Goal: Task Accomplishment & Management: Complete application form

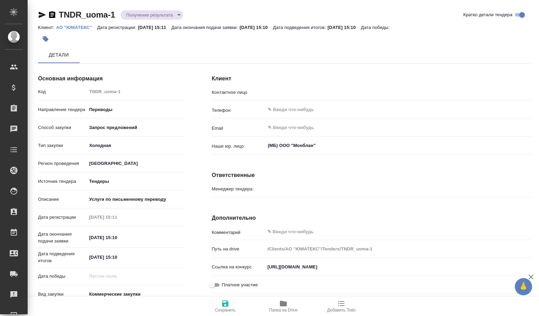
type input "Дмитриев Кирилл Вадимович"
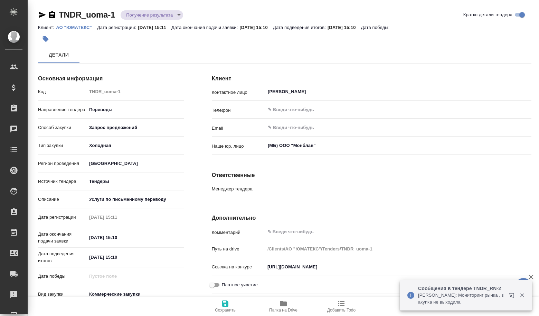
type input "Касаткина Александра"
drag, startPoint x: 269, startPoint y: 268, endPoint x: 520, endPoint y: 288, distance: 252.5
click at [520, 288] on div "🙏 .cls-1 fill:#fff; AWATERA Volkova Alena Клиенты Спецификации Заказы Чаты Todo…" at bounding box center [269, 158] width 539 height 316
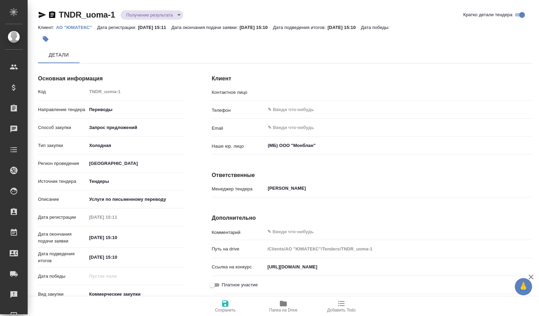
type input "Дмитриев Кирилл Вадимович"
drag, startPoint x: 266, startPoint y: 268, endPoint x: 538, endPoint y: 280, distance: 273.0
click at [538, 280] on div "Клиент Контактное лицо Дмитриев Кирилл Вадимович ​ Телефон ​ Email ​ Наше юр. л…" at bounding box center [371, 206] width 347 height 301
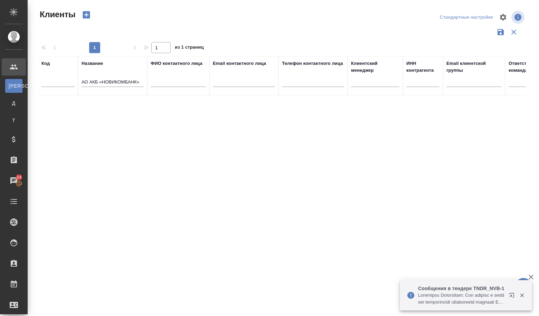
select select "RU"
drag, startPoint x: 138, startPoint y: 80, endPoint x: 63, endPoint y: 85, distance: 75.0
click at [63, 85] on tr "Код Название АО АКБ «НОВИКОМБАНК» ФИО контактного лица Email контактного лица Т…" at bounding box center [299, 75] width 522 height 39
type input "»"
drag, startPoint x: 96, startPoint y: 80, endPoint x: 80, endPoint y: 84, distance: 16.3
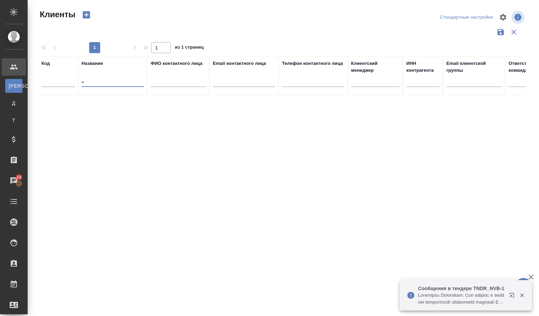
click at [80, 84] on th "Название »" at bounding box center [112, 75] width 69 height 39
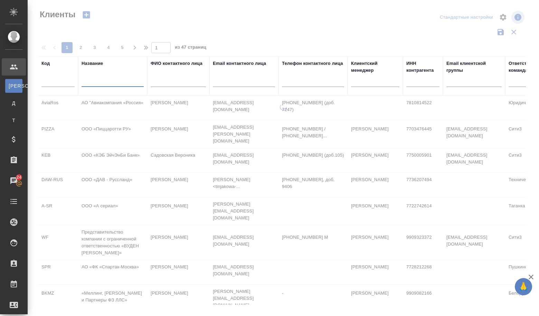
paste input "АО «РЭП»"
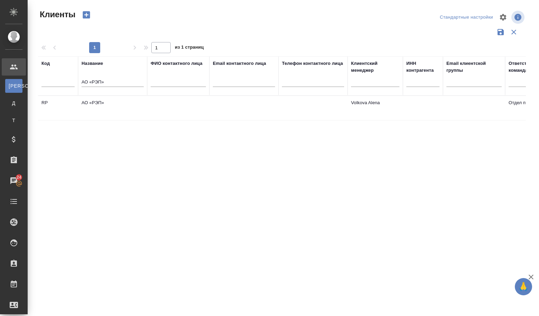
click at [98, 102] on td "АО «РЭП»" at bounding box center [112, 108] width 69 height 24
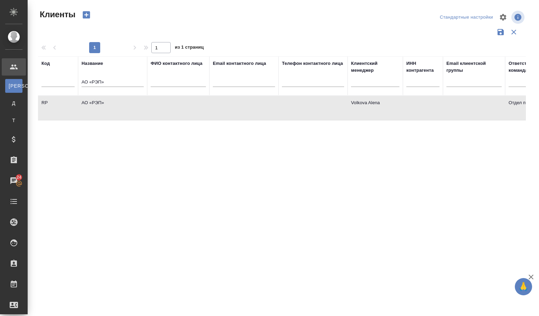
click at [98, 102] on td "АО «РЭП»" at bounding box center [112, 108] width 69 height 24
drag, startPoint x: 116, startPoint y: 87, endPoint x: 73, endPoint y: 84, distance: 43.3
click at [73, 84] on tr "Код Название АО «РЭП» ФИО контактного лица Email контактного лица Телефон конта…" at bounding box center [299, 75] width 522 height 39
paste input "АРБИТРАЖНЫЙ СУД ГОРОДА МОСКВЫ"
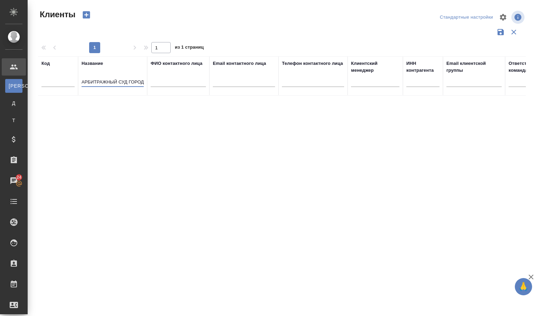
drag, startPoint x: 101, startPoint y: 81, endPoint x: 63, endPoint y: 81, distance: 38.0
click at [63, 81] on tr "Код Название АРБИТРАЖНЫЙ СУД ГОРОДА МОСКВЫ ФИО контактного лица Email контактно…" at bounding box center [299, 75] width 522 height 39
type input "АРБИТРАЖНЫЙ СУД ГОРОДА МОСКВЫ"
click at [98, 48] on div "1" at bounding box center [94, 47] width 69 height 11
click at [95, 48] on div "1" at bounding box center [94, 47] width 69 height 11
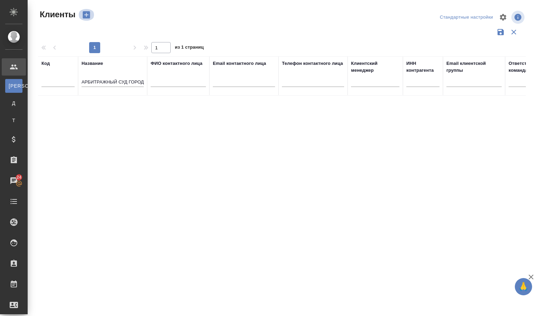
click at [85, 16] on icon "button" at bounding box center [86, 14] width 7 height 7
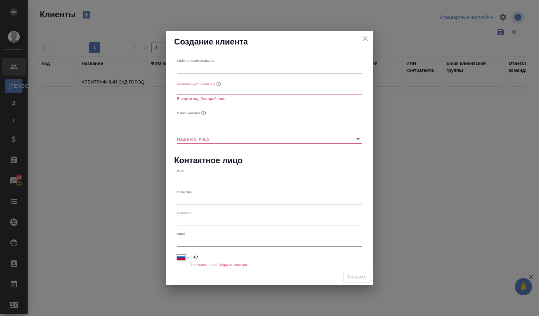
click at [193, 67] on input "text" at bounding box center [269, 69] width 185 height 10
paste input "АРБИТРАЖНЫЙ СУД ГОРОДА МОСКВЫ"
type input "АРБИТРАЖНЫЙ СУД ГОРОДА МОСКВЫ"
click at [192, 88] on input "text" at bounding box center [269, 90] width 185 height 10
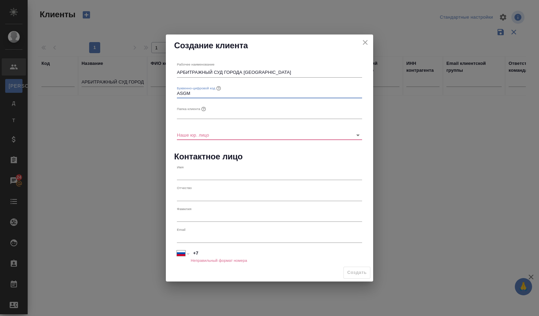
type input "ASGM"
click at [195, 115] on input "text" at bounding box center [269, 114] width 185 height 10
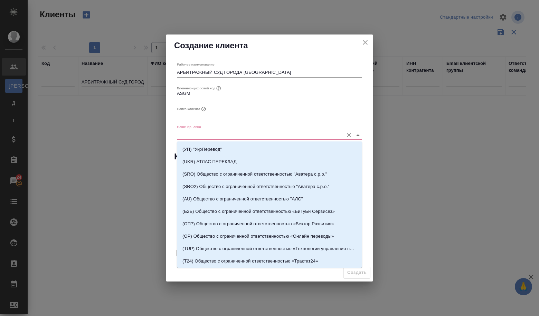
click at [197, 138] on input "Наше юр. лицо" at bounding box center [258, 134] width 163 height 9
type input "v"
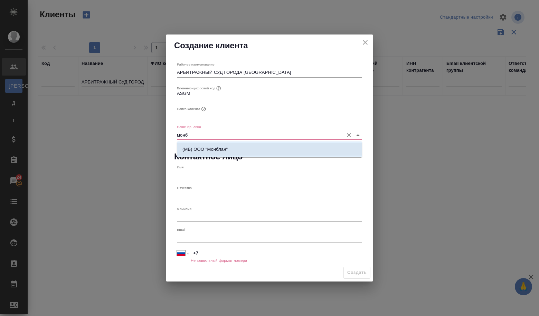
click at [200, 151] on p "(МБ) ООО "Монблан"" at bounding box center [204, 149] width 45 height 7
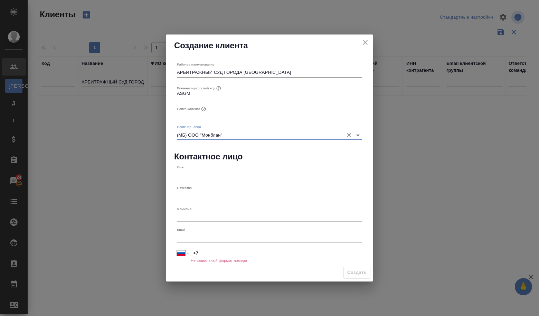
type input "(МБ) ООО "Монблан""
click at [189, 175] on input "text" at bounding box center [269, 176] width 185 height 10
paste input "Яралиева З. Т."
type input "Яралиева З. Т."
click at [196, 231] on div "Email" at bounding box center [269, 235] width 185 height 15
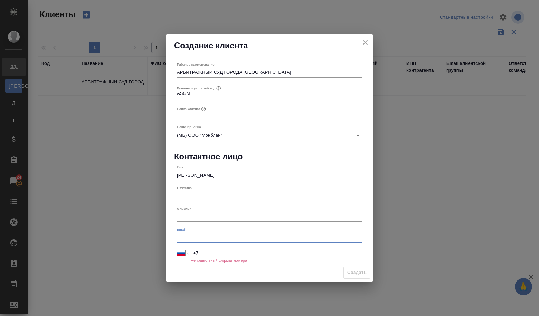
paste input "a40.zkokova@ARBITR.RU"
type input "a40.zkokova@ARBITR.RU"
click at [206, 251] on input "+7" at bounding box center [276, 254] width 171 height 10
paste input "495 600 96 51"
type input "+7 495 600 96 51"
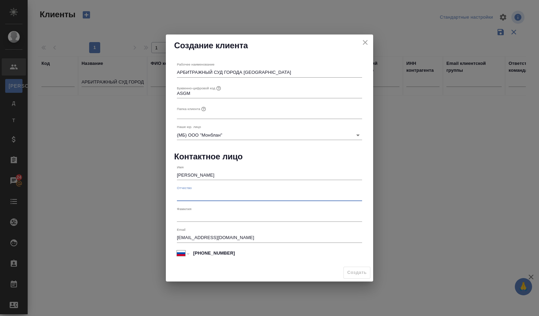
click at [237, 199] on input "text" at bounding box center [269, 196] width 185 height 10
click at [189, 114] on input "text" at bounding box center [269, 114] width 185 height 10
type input "Ф"
type input "ACГМ"
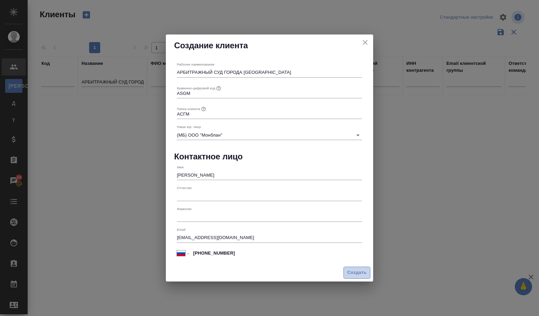
click at [347, 269] on span "Создать" at bounding box center [356, 273] width 19 height 8
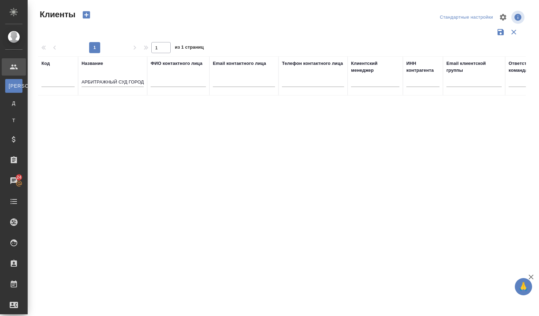
type input "+7"
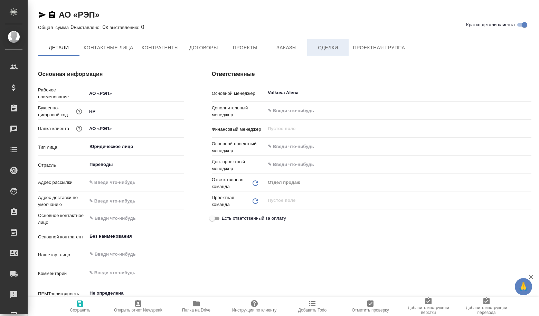
click at [332, 50] on span "Сделки" at bounding box center [327, 48] width 33 height 9
type textarea "x"
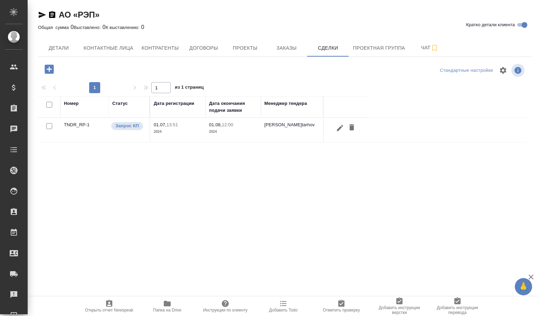
click at [50, 69] on icon "button" at bounding box center [49, 69] width 9 height 9
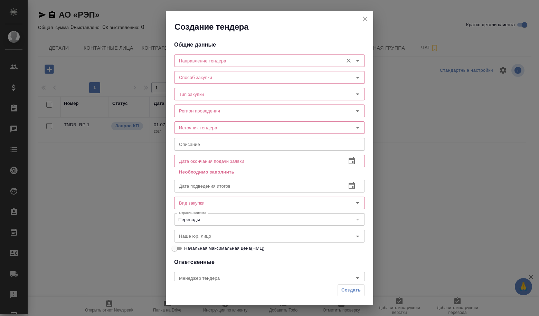
click at [246, 59] on input "Направление тендера" at bounding box center [257, 61] width 163 height 8
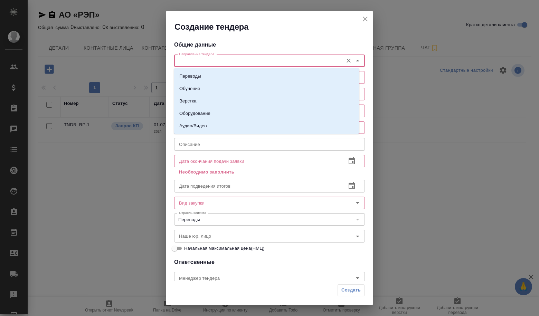
click at [220, 77] on li "Переводы" at bounding box center [266, 76] width 185 height 12
type input "Переводы"
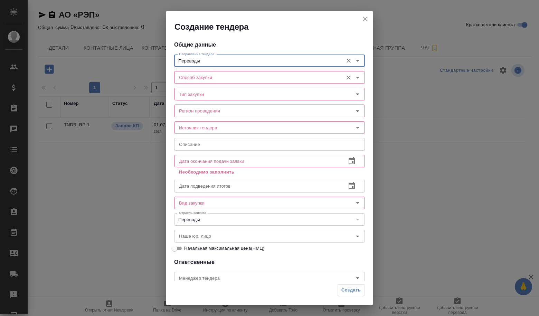
click at [218, 80] on input "Способ закупки" at bounding box center [257, 77] width 163 height 8
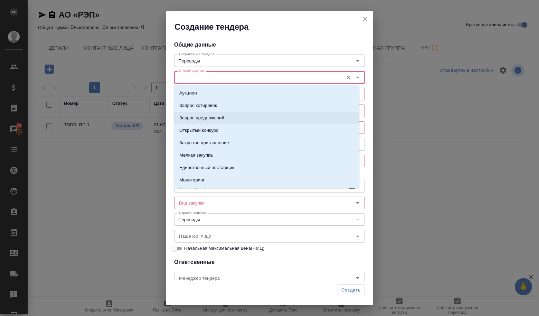
click at [210, 120] on p "Запрос предложений" at bounding box center [201, 118] width 45 height 7
type input "Запрос предложений"
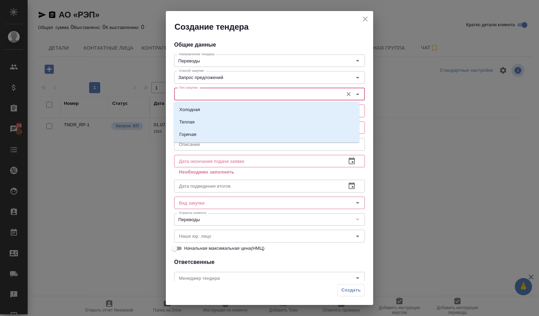
click at [213, 92] on input "Тип закупки" at bounding box center [257, 94] width 163 height 8
click at [208, 106] on li "Холодная" at bounding box center [266, 110] width 185 height 12
type input "Холодная"
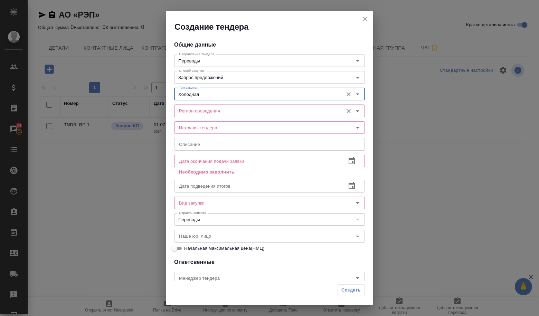
click at [206, 109] on input "Регион проведения" at bounding box center [257, 111] width 163 height 8
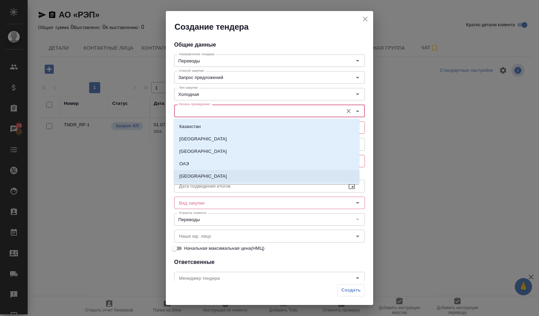
click at [210, 170] on li "[GEOGRAPHIC_DATA]" at bounding box center [266, 176] width 185 height 12
type input "[GEOGRAPHIC_DATA]"
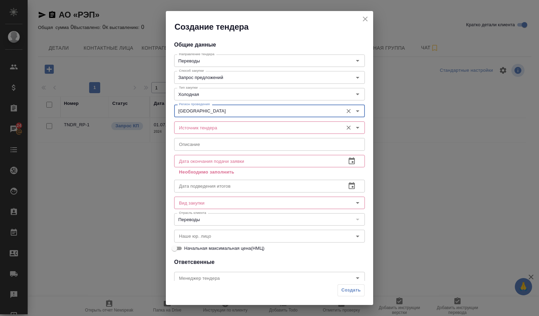
click at [213, 127] on input "Источник тендера" at bounding box center [257, 128] width 163 height 8
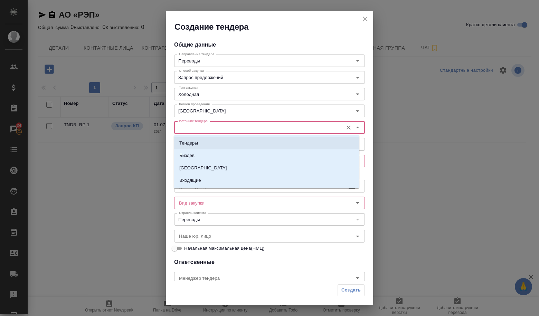
click at [210, 142] on li "Тендеры" at bounding box center [266, 143] width 185 height 12
type input "Тендеры"
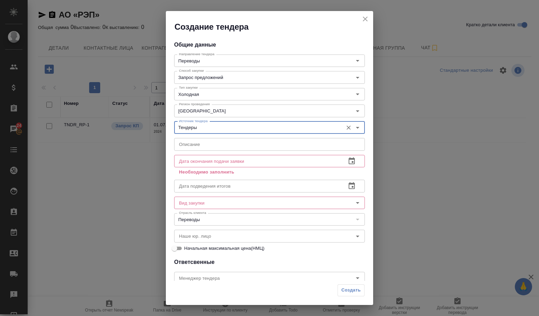
click at [210, 143] on input "text" at bounding box center [269, 144] width 191 height 12
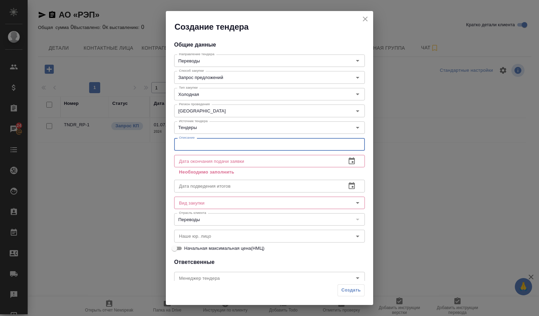
paste input "Право заключения договора на оказание услуг устного перевода для нужд АО «РЭП»"
type input "Право заключения договора на оказание услуг устного перевода для нужд АО «РЭП»"
click at [207, 158] on input "text" at bounding box center [257, 161] width 166 height 12
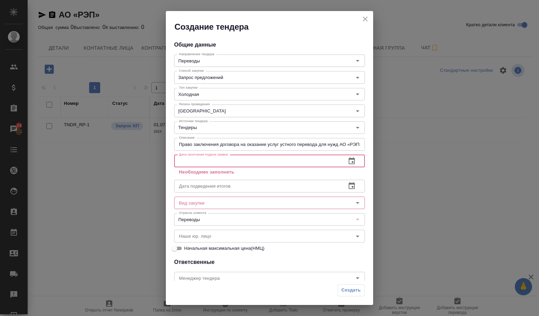
click at [348, 160] on icon "button" at bounding box center [351, 160] width 6 height 7
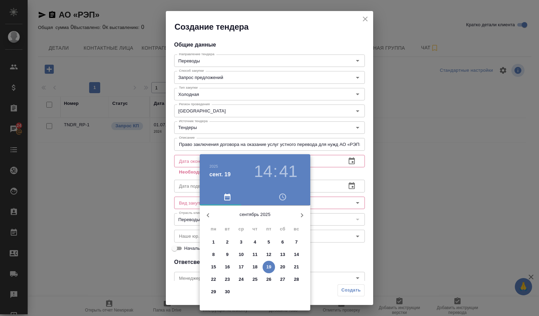
click at [267, 282] on p "26" at bounding box center [268, 279] width 5 height 7
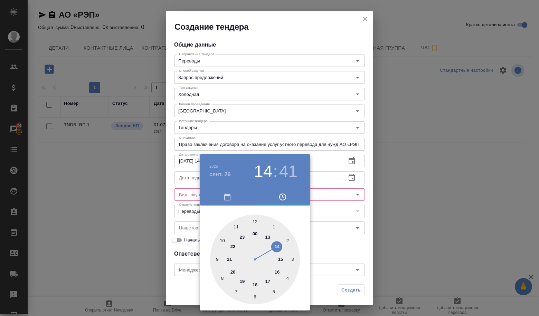
click at [256, 222] on div at bounding box center [255, 260] width 90 height 90
click at [256, 220] on div at bounding box center [255, 260] width 90 height 90
type input "[DATE] 12:00"
click at [319, 243] on div at bounding box center [269, 158] width 539 height 316
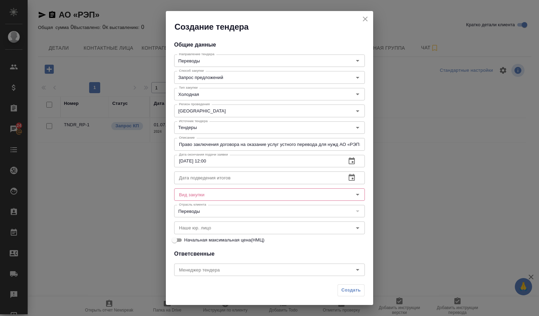
click at [210, 178] on input "text" at bounding box center [257, 178] width 166 height 12
click at [347, 180] on icon "button" at bounding box center [351, 178] width 8 height 8
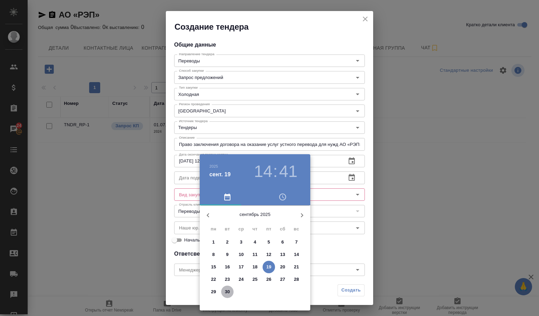
click at [231, 293] on span "30" at bounding box center [227, 292] width 12 height 7
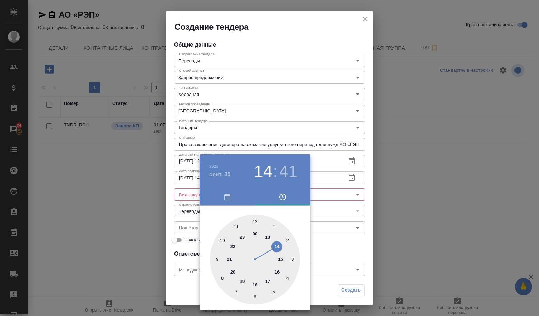
click at [254, 219] on div at bounding box center [255, 260] width 90 height 90
click at [255, 221] on div at bounding box center [255, 260] width 90 height 90
type input "[DATE] 12:00"
click at [325, 236] on div at bounding box center [269, 158] width 539 height 316
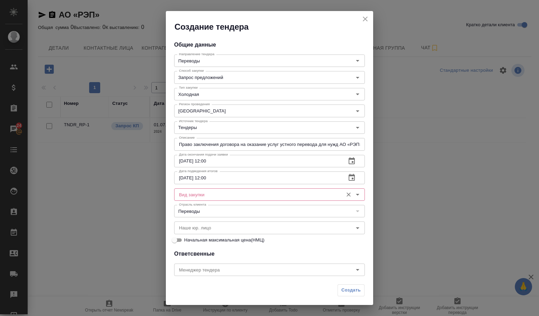
click at [231, 197] on input "Вид закупки" at bounding box center [257, 195] width 163 height 8
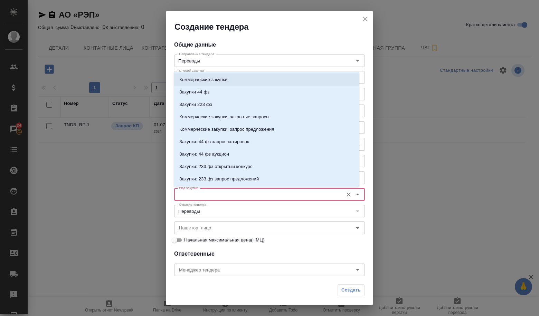
click at [205, 83] on p "Коммерческие закупки" at bounding box center [203, 79] width 48 height 7
type input "Коммерческие закупки"
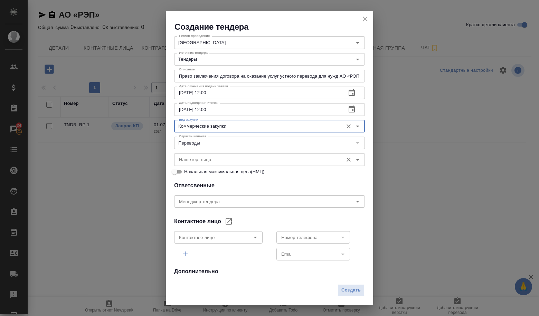
scroll to position [69, 0]
click at [237, 202] on input "Менеджер тендера" at bounding box center [257, 201] width 163 height 8
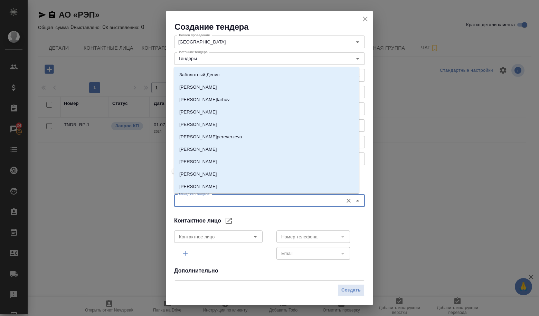
click at [237, 202] on input "Менеджер тендера" at bounding box center [257, 201] width 163 height 8
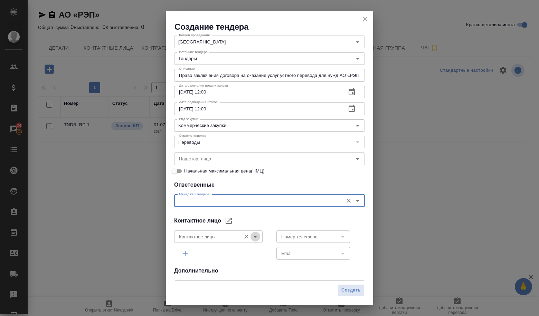
click at [254, 239] on icon "Open" at bounding box center [255, 237] width 8 height 8
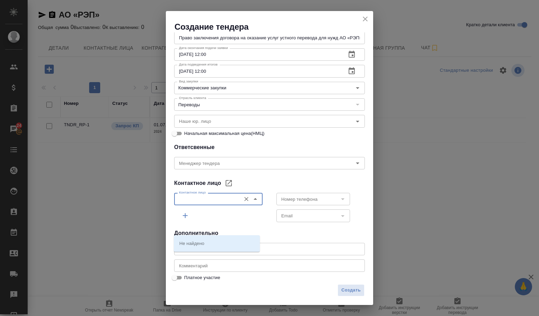
scroll to position [111, 0]
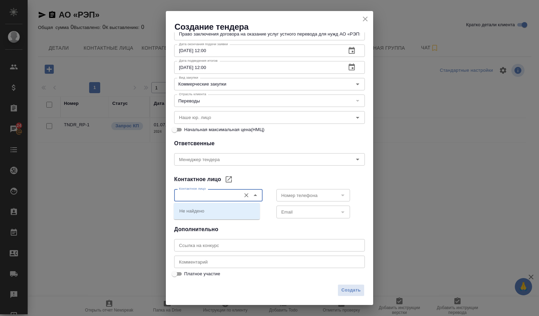
click at [212, 245] on input "text" at bounding box center [269, 245] width 191 height 12
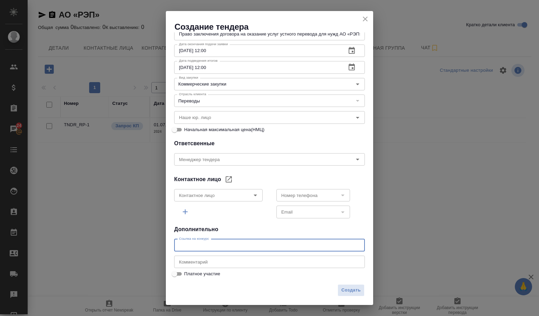
paste input "[URL][DOMAIN_NAME]"
type input "[URL][DOMAIN_NAME]"
click at [353, 289] on span "Создать" at bounding box center [350, 291] width 19 height 8
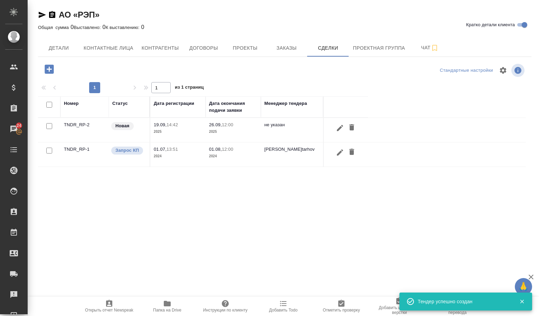
click at [87, 124] on td "TNDR_RP-2" at bounding box center [84, 130] width 48 height 24
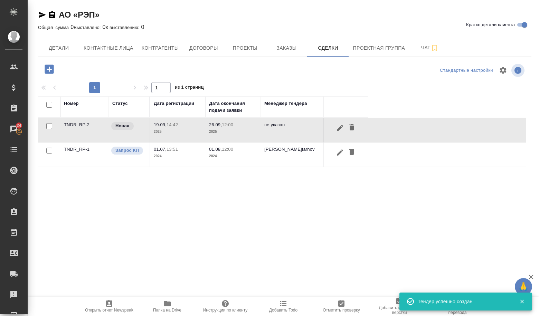
click at [87, 124] on td "TNDR_RP-2" at bounding box center [84, 130] width 48 height 24
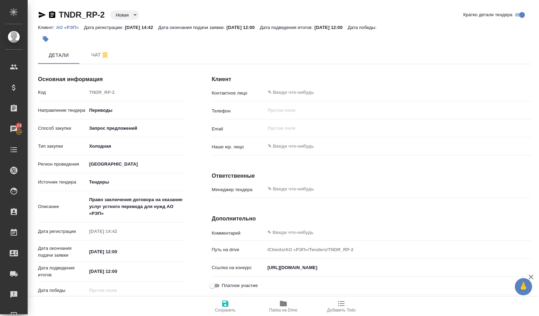
click at [125, 16] on body "🙏 .cls-1 fill:#fff; AWATERA Volkova [PERSON_NAME] Спецификации Заказы 24 Чаты T…" at bounding box center [269, 158] width 539 height 316
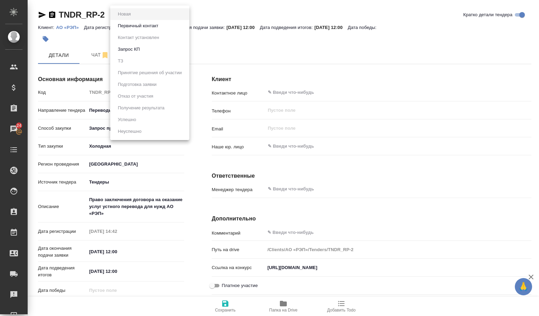
click at [128, 30] on li "Первичный контакт" at bounding box center [149, 26] width 79 height 12
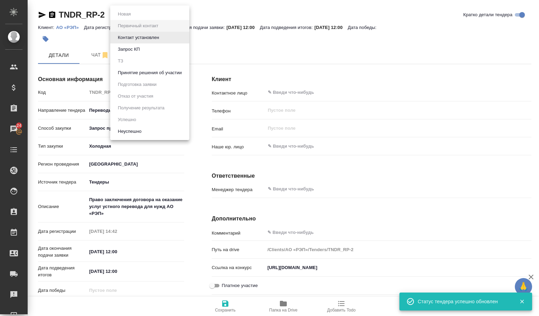
click at [133, 16] on body "🙏 .cls-1 fill:#fff; AWATERA Volkova [PERSON_NAME] Спецификации Заказы 24 Чаты T…" at bounding box center [269, 158] width 539 height 316
click at [146, 72] on button "Принятие решения об участии" at bounding box center [150, 73] width 68 height 8
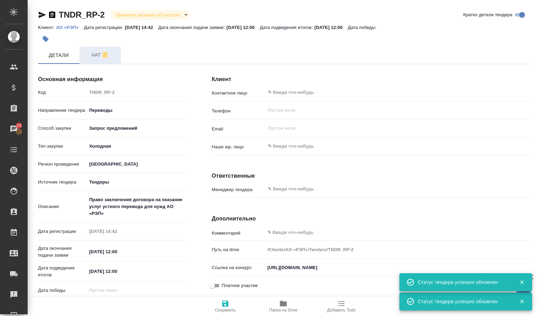
click at [93, 57] on span "Чат" at bounding box center [100, 55] width 33 height 9
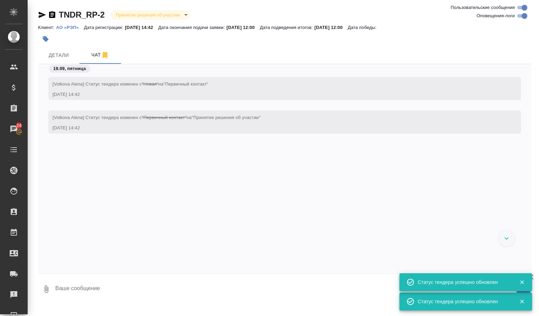
click at [93, 288] on textarea at bounding box center [293, 289] width 477 height 23
paste textarea "Lor ipsumdolo: Sitame consectetur a elitseddoei tempo, incididuntu laboreet dol…"
type textarea "Lor ipsumdolo: Sitame consectetur a elitseddoei tempo, incididuntu laboreet dol…"
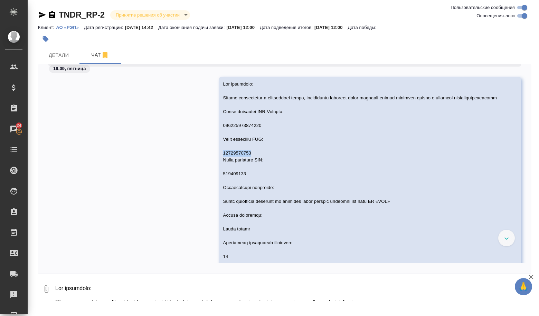
drag, startPoint x: 192, startPoint y: 163, endPoint x: 241, endPoint y: 160, distance: 49.1
copy span "32515225899"
click at [72, 54] on span "Детали" at bounding box center [58, 55] width 33 height 9
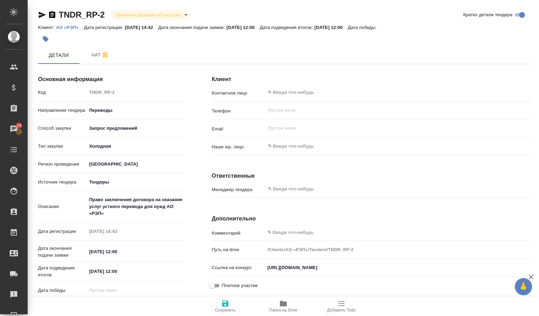
click at [283, 308] on span "Папка на Drive" at bounding box center [283, 310] width 28 height 5
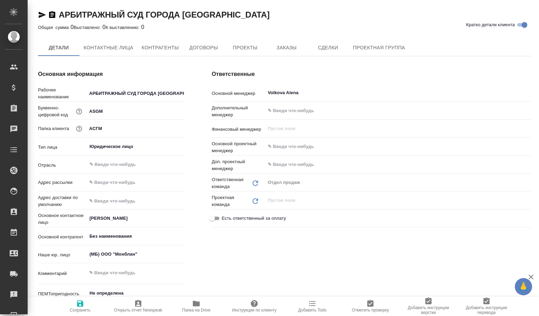
type textarea "x"
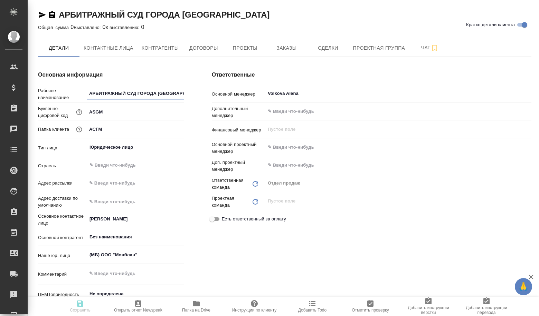
type textarea "x"
click at [327, 53] on button "Сделки" at bounding box center [327, 47] width 41 height 17
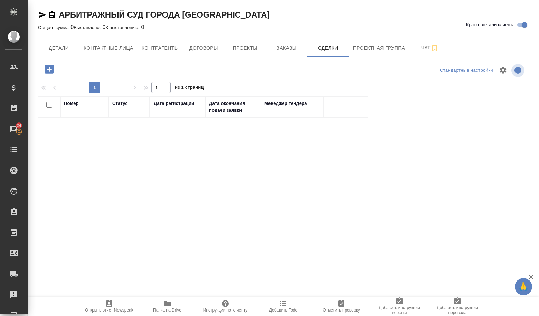
click at [52, 70] on icon "button" at bounding box center [49, 69] width 9 height 9
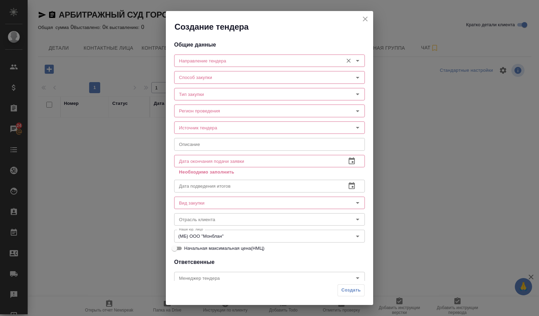
click at [199, 64] on input "Направление тендера" at bounding box center [257, 61] width 163 height 8
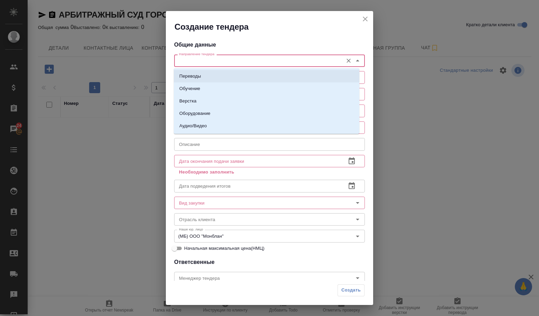
click at [198, 76] on p "Переводы" at bounding box center [190, 76] width 22 height 7
type input "Переводы"
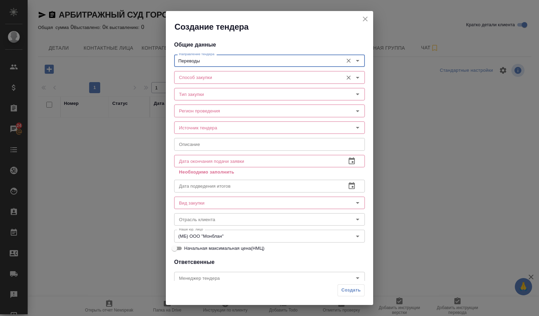
click at [196, 80] on input "Способ закупки" at bounding box center [257, 77] width 163 height 8
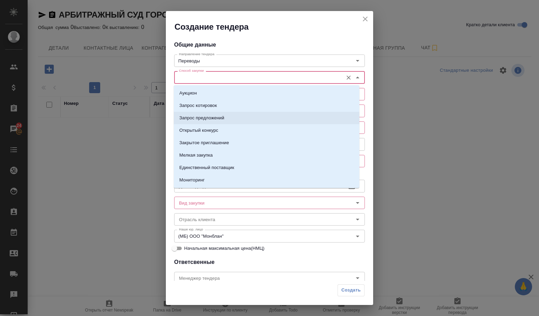
click at [208, 121] on p "Запрос предложений" at bounding box center [201, 118] width 45 height 7
type input "Запрос предложений"
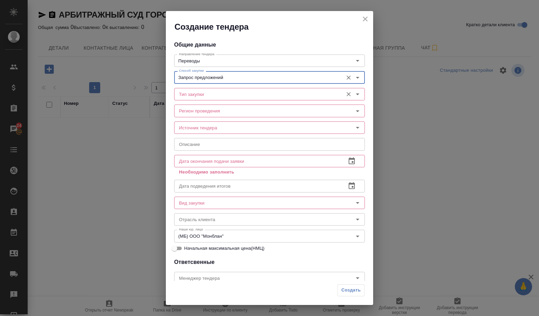
click at [208, 97] on input "Тип закупки" at bounding box center [257, 94] width 163 height 8
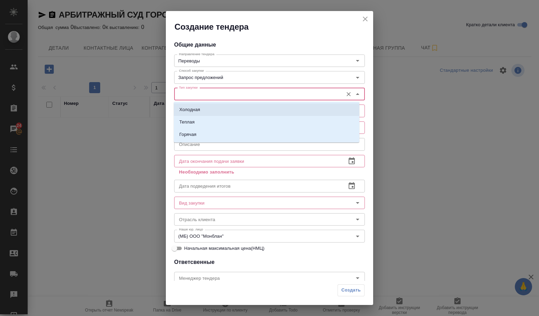
click at [203, 110] on li "Холодная" at bounding box center [266, 110] width 185 height 12
type input "Холодная"
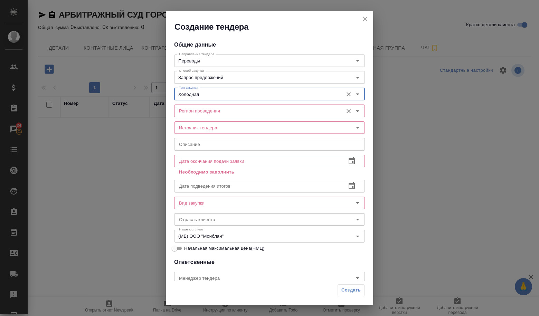
click at [203, 113] on input "Регион проведения" at bounding box center [257, 111] width 163 height 8
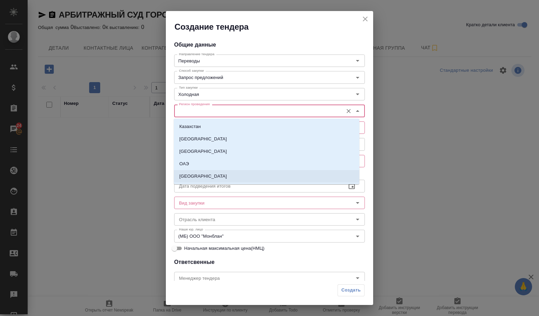
click at [212, 171] on li "[GEOGRAPHIC_DATA]" at bounding box center [266, 176] width 185 height 12
type input "[GEOGRAPHIC_DATA]"
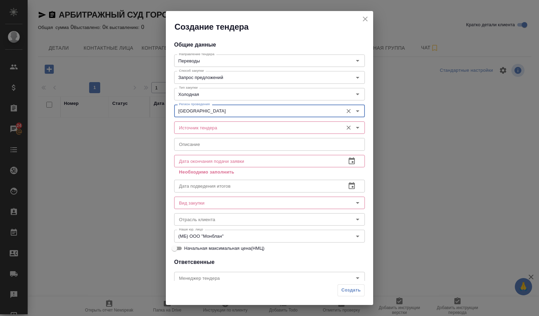
click at [209, 130] on input "Источник тендера" at bounding box center [257, 128] width 163 height 8
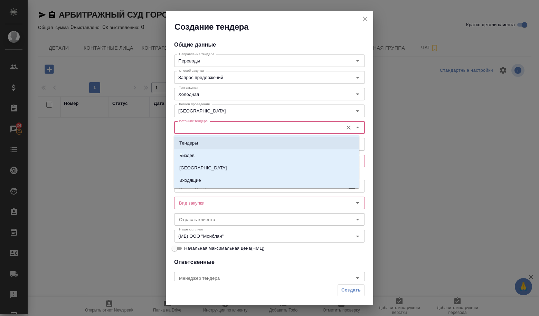
click at [209, 147] on li "Тендеры" at bounding box center [266, 143] width 185 height 12
type input "Тендеры"
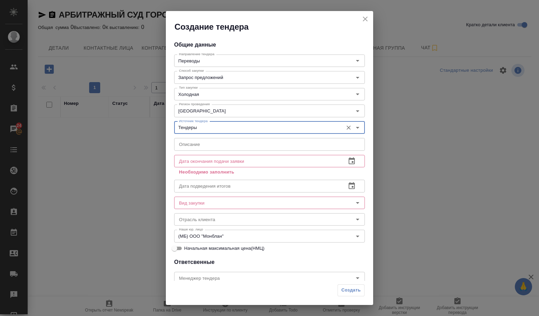
click at [209, 145] on input "text" at bounding box center [269, 144] width 191 height 12
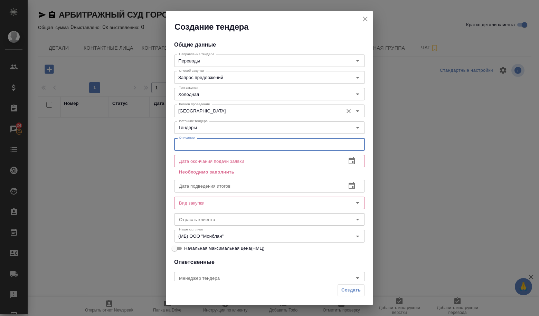
paste input "Оказание услуг по письменному переводу судебных документов с русского на иностр…"
type input "Оказание услуг по письменному переводу судебных документов с русского на иностр…"
click at [348, 161] on icon "button" at bounding box center [351, 160] width 6 height 7
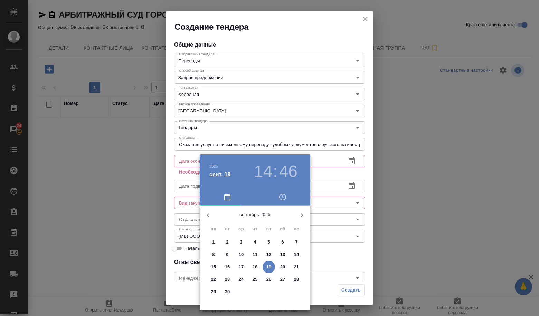
click at [265, 281] on span "26" at bounding box center [268, 279] width 12 height 7
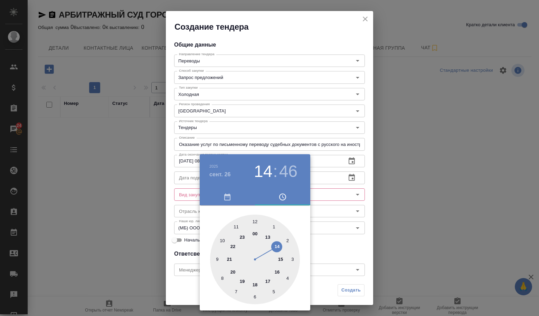
click at [223, 278] on div at bounding box center [255, 260] width 90 height 90
click at [255, 225] on div at bounding box center [255, 260] width 90 height 90
type input "26.09.2025 08:00"
click at [306, 235] on div "00 05 10 15 20 25 30 35 40 45 50 55" at bounding box center [255, 260] width 110 height 90
click at [317, 234] on div at bounding box center [269, 158] width 539 height 316
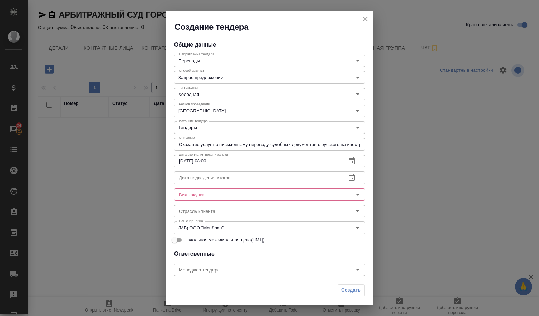
click at [252, 170] on div "Дата подведения итогов Дата подведения итогов" at bounding box center [269, 177] width 191 height 17
click at [351, 179] on button "button" at bounding box center [351, 178] width 17 height 17
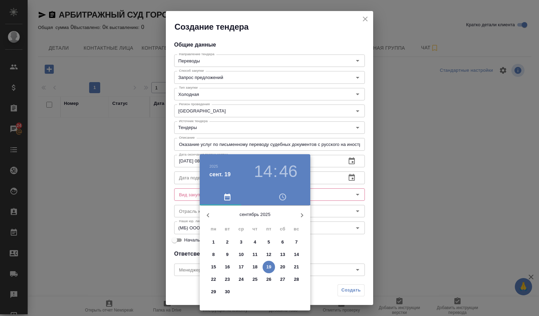
click at [230, 290] on span "30" at bounding box center [227, 292] width 12 height 7
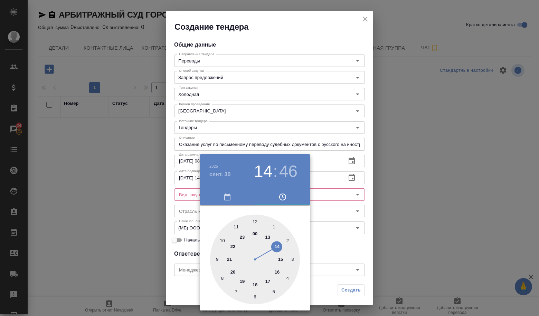
click at [256, 221] on div at bounding box center [255, 260] width 90 height 90
click at [257, 223] on div at bounding box center [255, 260] width 90 height 90
type input "[DATE] 12:00"
click at [349, 250] on div at bounding box center [269, 158] width 539 height 316
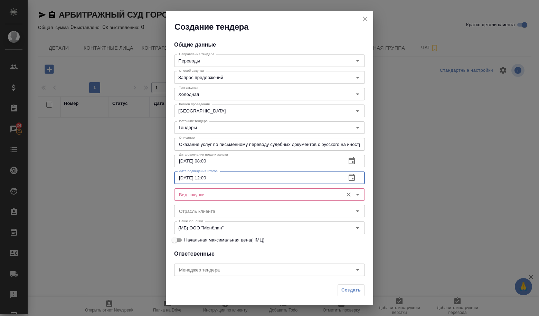
drag, startPoint x: 231, startPoint y: 183, endPoint x: 229, endPoint y: 188, distance: 5.1
click at [230, 184] on input "[DATE] 12:00" at bounding box center [257, 178] width 166 height 12
click at [227, 193] on input "Вид закупки" at bounding box center [257, 195] width 163 height 8
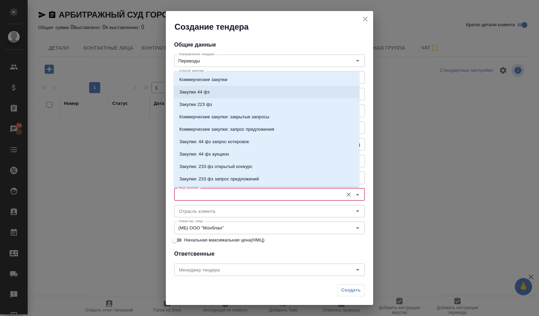
click at [200, 97] on li "Закупки 44 фз" at bounding box center [266, 92] width 185 height 12
type input "Закупки 44 фз"
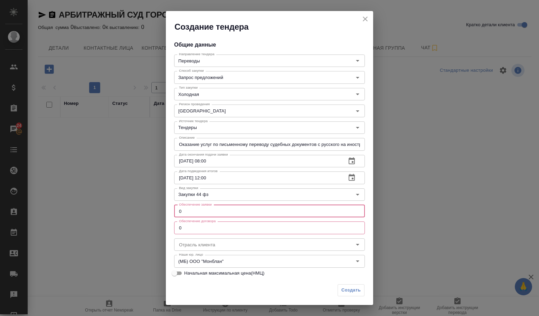
drag, startPoint x: 191, startPoint y: 213, endPoint x: 167, endPoint y: 211, distance: 24.6
click at [167, 211] on div "Общие данные Направление тендера Переводы Направление тендера Способ закупки За…" at bounding box center [269, 156] width 207 height 249
click at [183, 210] on input "0" at bounding box center [269, 211] width 191 height 12
type input "0.1"
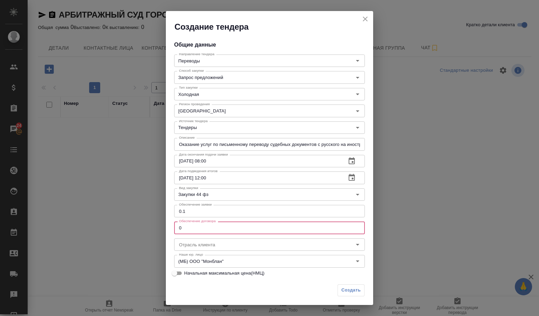
click at [184, 230] on input "0" at bounding box center [269, 228] width 191 height 12
drag, startPoint x: 187, startPoint y: 233, endPoint x: 167, endPoint y: 229, distance: 19.9
click at [167, 229] on div "Общие данные Направление тендера Переводы Направление тендера Способ закупки За…" at bounding box center [269, 156] width 207 height 249
click at [183, 228] on input "0" at bounding box center [269, 228] width 191 height 12
click at [181, 228] on input "0" at bounding box center [269, 228] width 191 height 12
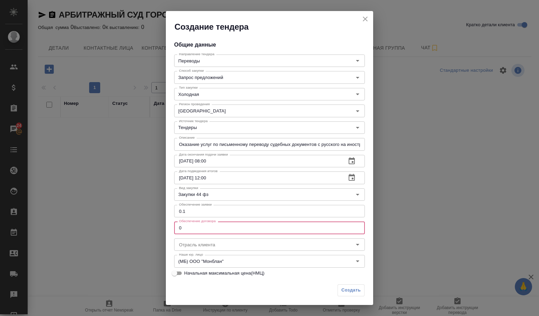
click at [179, 228] on input "0" at bounding box center [269, 228] width 191 height 12
paste input "3"
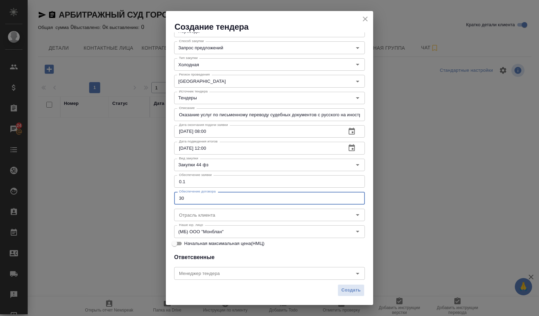
scroll to position [69, 0]
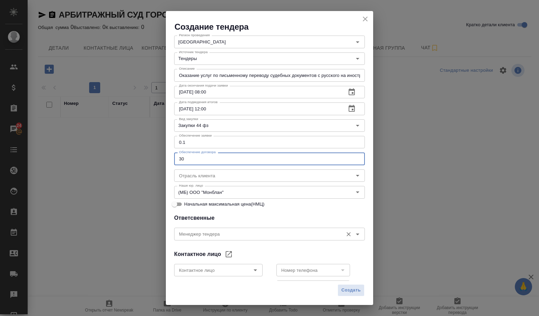
type input "30"
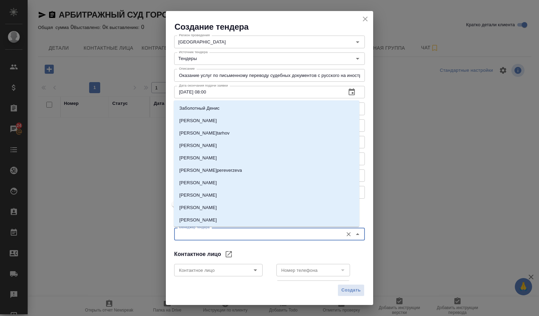
click at [266, 234] on input "Менеджер тендера" at bounding box center [257, 234] width 163 height 8
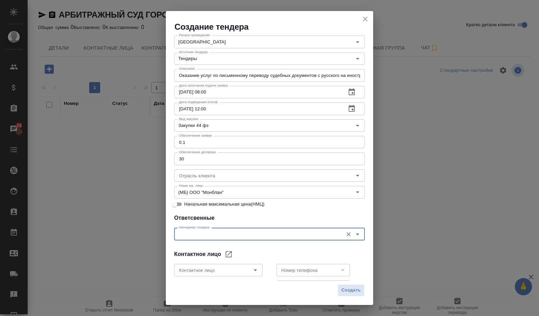
click at [266, 234] on input "Менеджер тендера" at bounding box center [257, 234] width 163 height 8
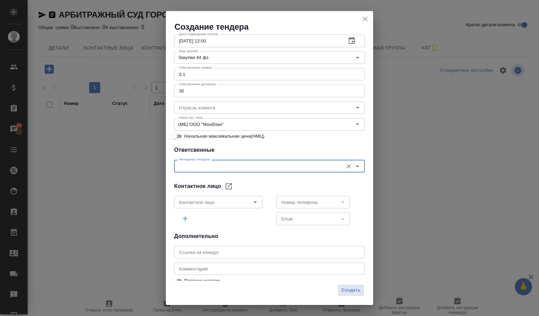
scroll to position [138, 0]
click at [255, 204] on icon "Open" at bounding box center [255, 201] width 8 height 8
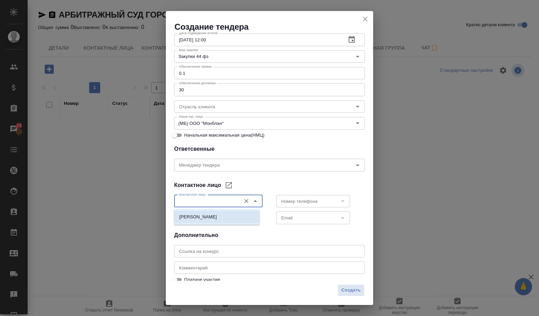
click at [239, 219] on li "[PERSON_NAME]" at bounding box center [217, 217] width 86 height 12
type input "[PERSON_NAME]"
click at [339, 201] on icon "Open" at bounding box center [342, 201] width 8 height 8
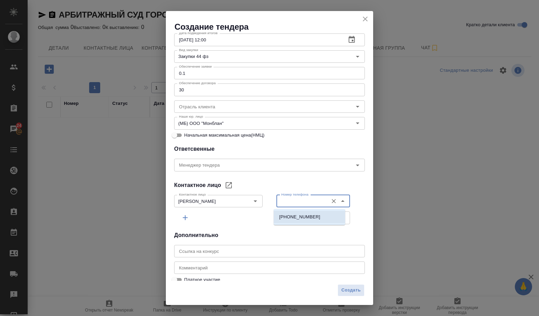
click at [310, 214] on li "+74956009651" at bounding box center [308, 217] width 71 height 12
type input "+74956009651"
click at [338, 220] on icon "Open" at bounding box center [342, 218] width 8 height 8
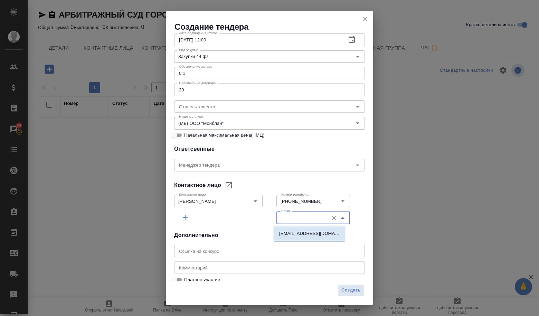
click at [326, 232] on p "a40.zkokova@ARBITR.RU" at bounding box center [309, 233] width 60 height 7
type input "a40.zkokova@ARBITR.RU"
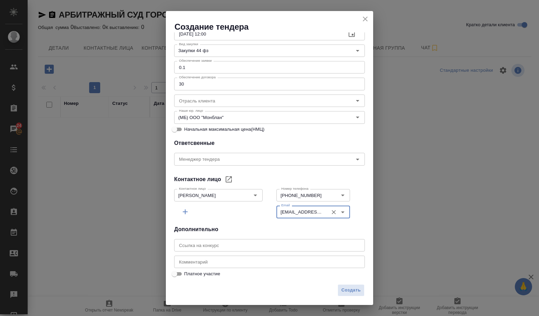
scroll to position [144, 0]
click at [196, 243] on input "text" at bounding box center [269, 245] width 191 height 12
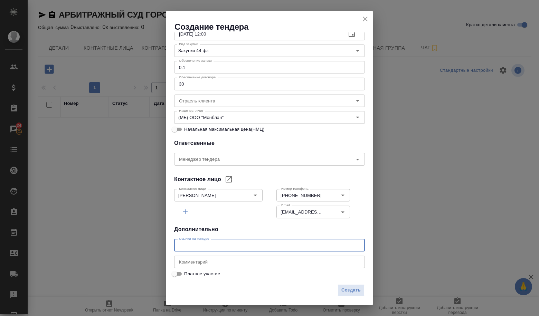
paste input "https://zakupki.gov.ru/epz/order/notice/ea20/view/common-info.html?regNumber=03…"
type input "https://zakupki.gov.ru/epz/order/notice/ea20/view/common-info.html?regNumber=03…"
click at [356, 290] on span "Создать" at bounding box center [350, 291] width 19 height 8
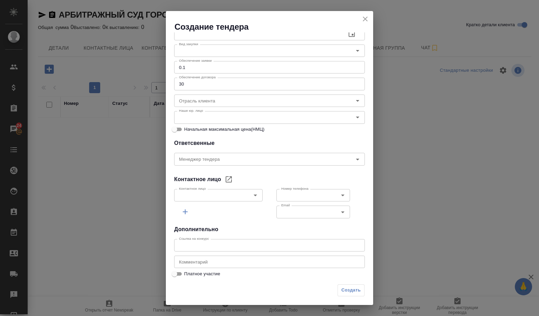
scroll to position [111, 0]
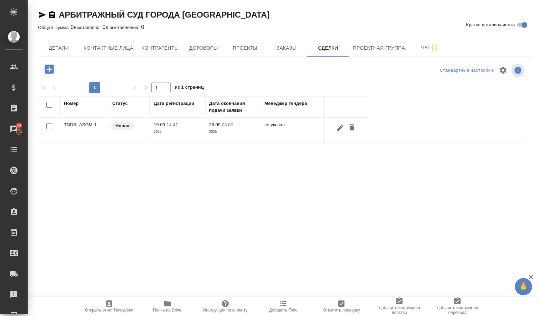
click at [86, 132] on td "TNDR_ASGM-1" at bounding box center [84, 130] width 48 height 24
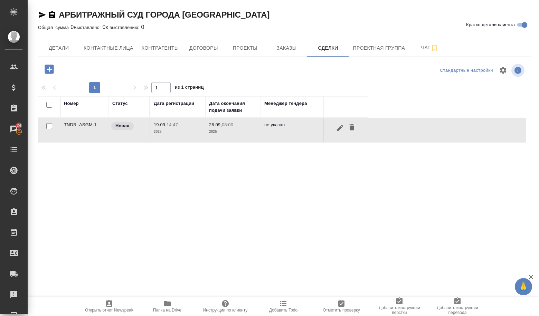
click at [88, 126] on td "TNDR_ASGM-1" at bounding box center [84, 130] width 48 height 24
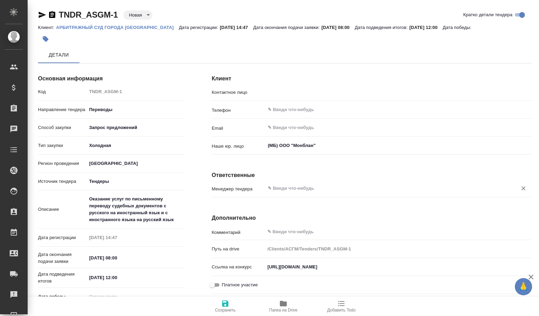
type input "[PERSON_NAME]"
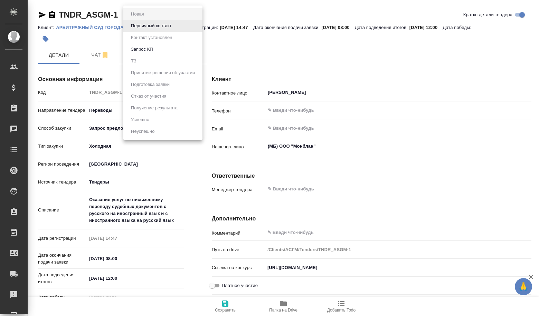
click at [133, 17] on body "🙏 .cls-1 fill:#fff; AWATERA Volkova [PERSON_NAME] Спецификации Заказы Чаты Todo…" at bounding box center [269, 158] width 539 height 316
click at [152, 29] on button "Первичный контакт" at bounding box center [151, 26] width 45 height 8
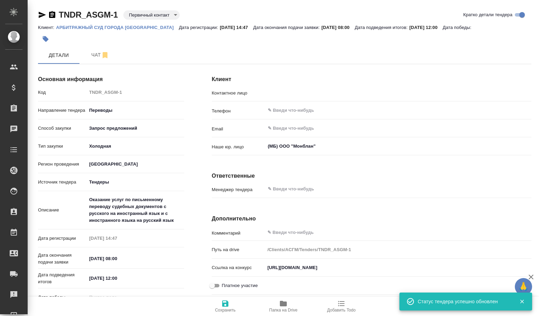
type input "Яралиева З. Т."
click at [148, 12] on body "🙏 .cls-1 fill:#fff; AWATERA Volkova Alena Клиенты Спецификации Заказы Чаты Todo…" at bounding box center [269, 158] width 539 height 316
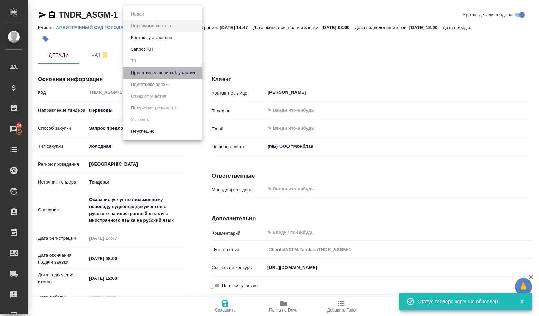
click at [148, 71] on button "Принятие решения об участии" at bounding box center [163, 73] width 68 height 8
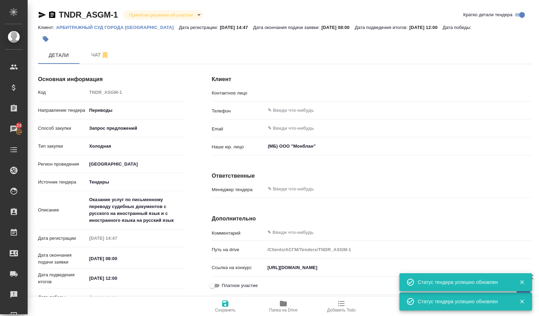
type input "Яралиева З. Т."
click at [92, 55] on span "Чат" at bounding box center [100, 55] width 33 height 9
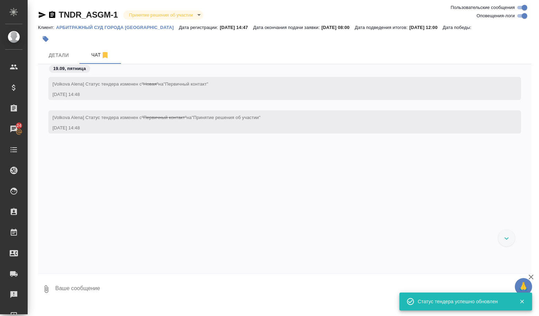
click at [114, 292] on textarea at bounding box center [293, 289] width 477 height 23
paste textarea "Общая информация о закупке Внимание! За нарушение требований антимонопольного з…"
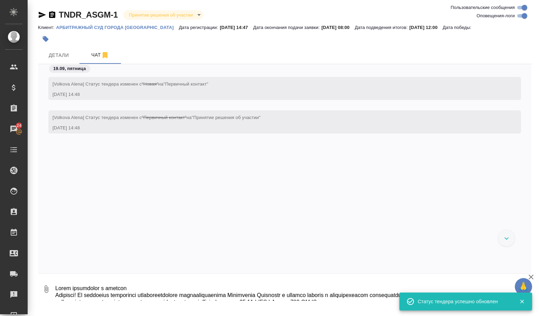
scroll to position [923, 0]
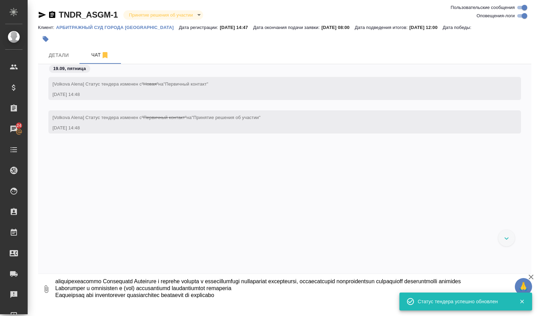
click at [522, 302] on icon "button" at bounding box center [522, 302] width 4 height 4
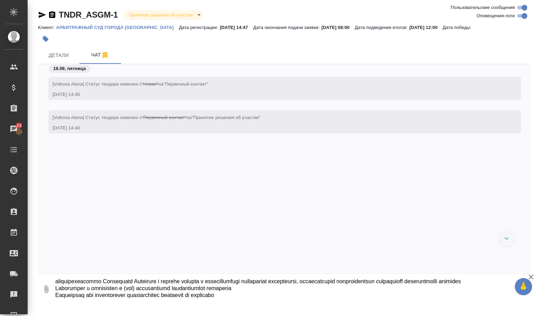
click at [299, 302] on div "TNDR_ASGM-1 Принятие решения об участии decision Клиент: АРБИТРАЖНЫЙ СУД ГОРОДА…" at bounding box center [284, 152] width 501 height 305
click at [253, 299] on textarea at bounding box center [287, 289] width 465 height 23
type textarea "Общая информация о закупке Внимание! За нарушение требований антимонопольного з…"
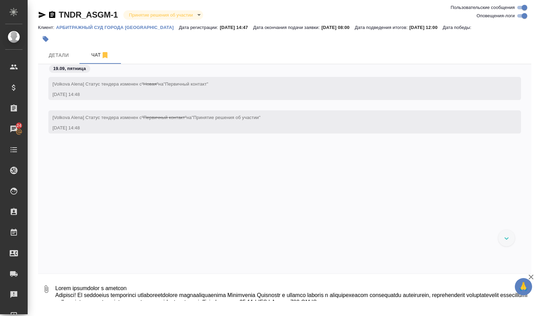
scroll to position [67, 0]
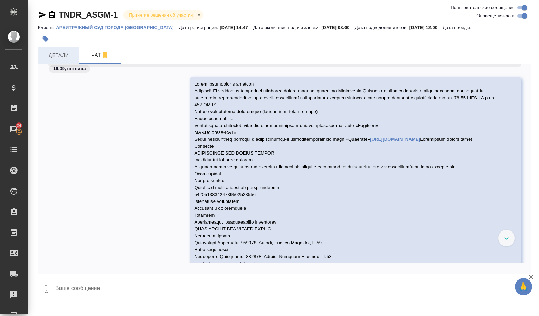
click at [74, 50] on button "Детали" at bounding box center [58, 55] width 41 height 17
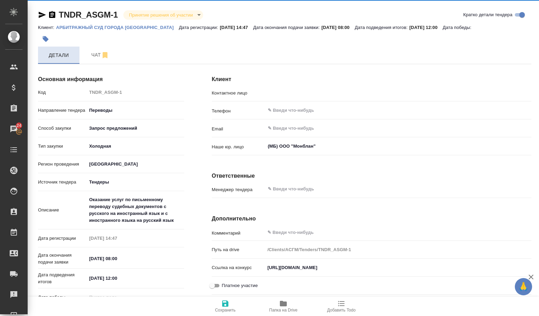
type input "Яралиева З. Т."
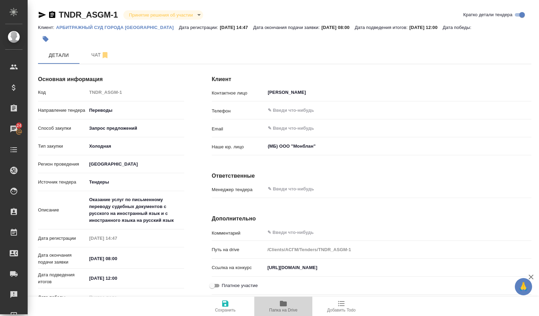
click at [287, 305] on icon "button" at bounding box center [283, 304] width 8 height 8
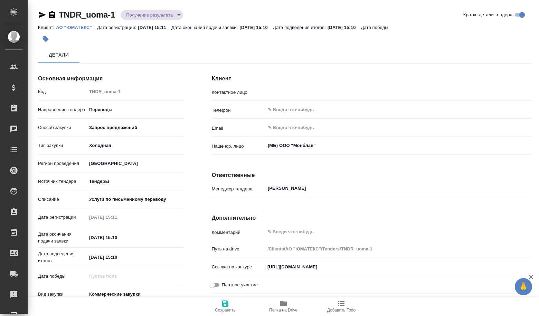
type input "Дмитриев Кирилл Вадимович"
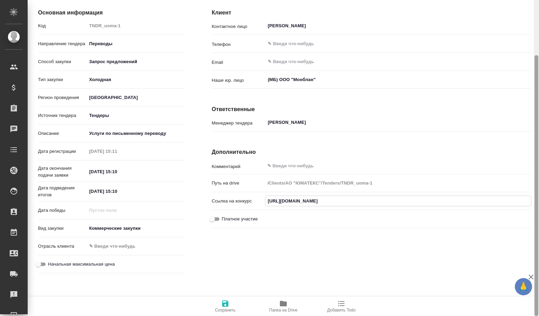
scroll to position [0, 810]
drag, startPoint x: 268, startPoint y: 198, endPoint x: 538, endPoint y: 207, distance: 269.5
click at [538, 207] on div "TNDR_uoma-1 Получение результата gettingResult Кратко детали тендера Клиент: АО…" at bounding box center [283, 158] width 511 height 316
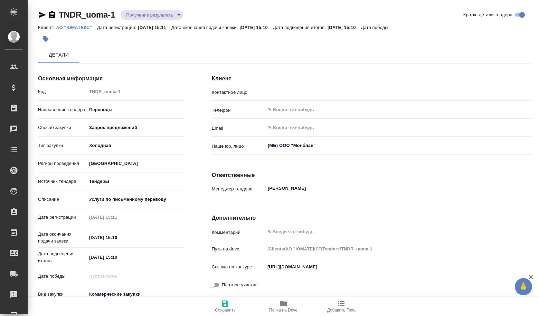
type input "[PERSON_NAME]"
drag, startPoint x: 299, startPoint y: 268, endPoint x: 538, endPoint y: 279, distance: 239.9
click at [538, 279] on div "Клиент Контактное лицо [PERSON_NAME] ​ Телефон ​ Email ​ Наше юр. лицо (МБ) ООО…" at bounding box center [371, 206] width 347 height 301
drag, startPoint x: 268, startPoint y: 267, endPoint x: 538, endPoint y: 300, distance: 272.7
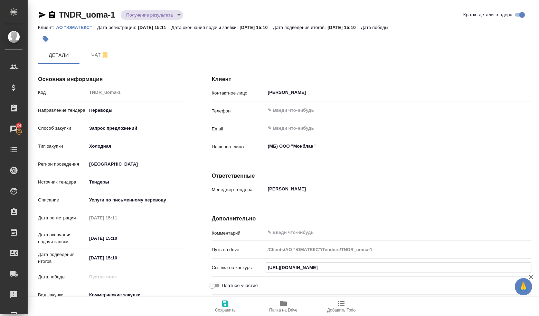
click at [531, 300] on div "Основная информация Код TNDR_uoma-1 Направление тендера Переводы translations С…" at bounding box center [284, 217] width 493 height 309
